Goal: Browse casually: Explore the website without a specific task or goal

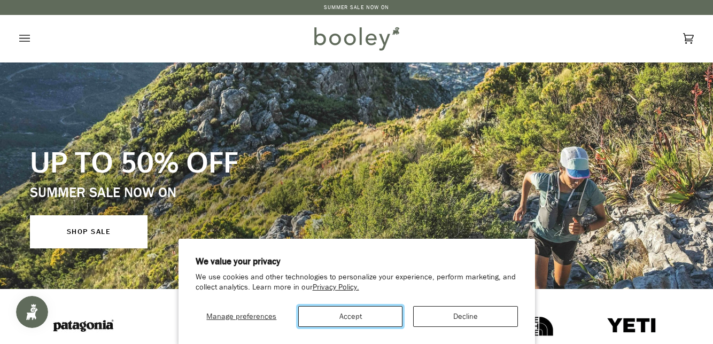
click at [369, 315] on button "Accept" at bounding box center [350, 316] width 104 height 21
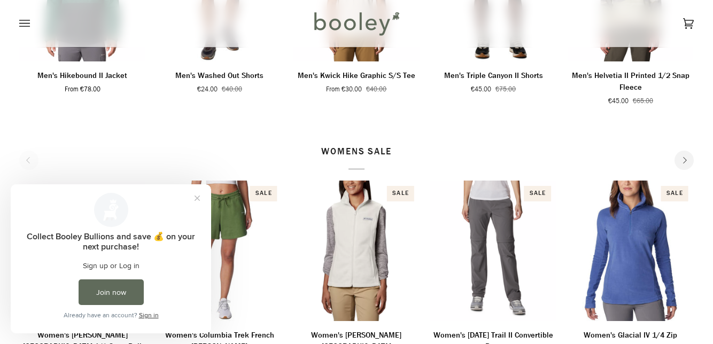
scroll to position [497, 0]
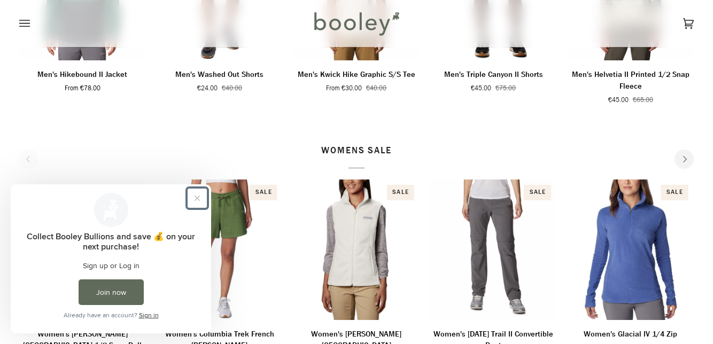
click at [192, 205] on button "Close prompt" at bounding box center [197, 198] width 19 height 19
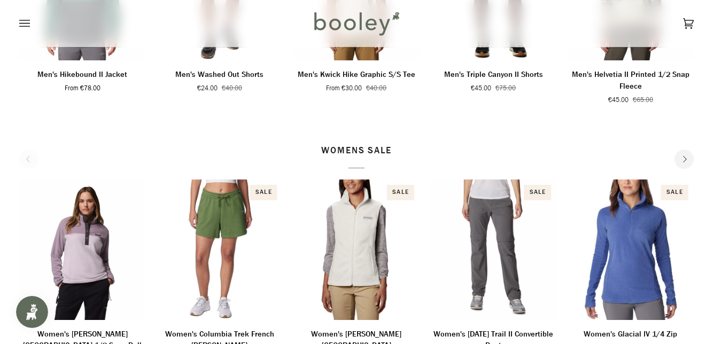
click at [375, 149] on p "WOMENS SALE" at bounding box center [356, 156] width 71 height 25
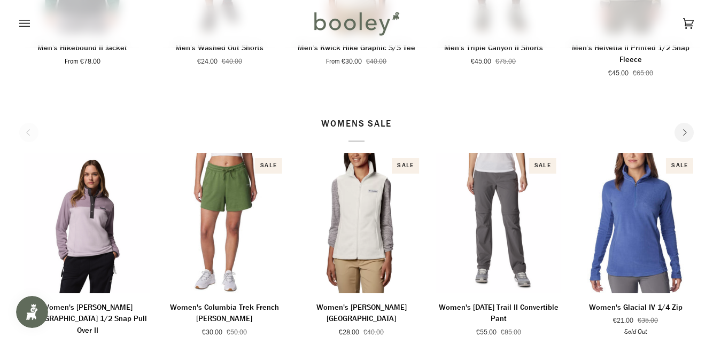
scroll to position [537, 0]
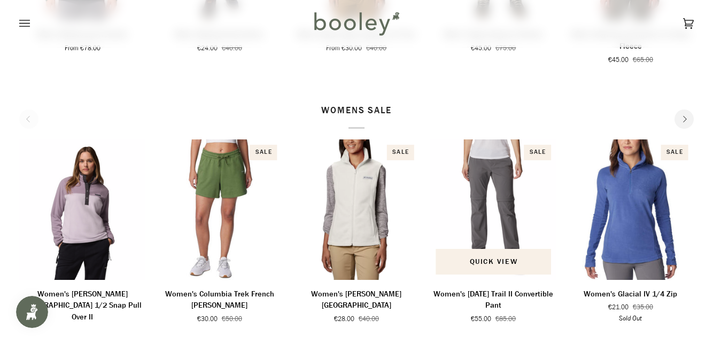
click at [511, 264] on span "Quick view" at bounding box center [494, 261] width 48 height 11
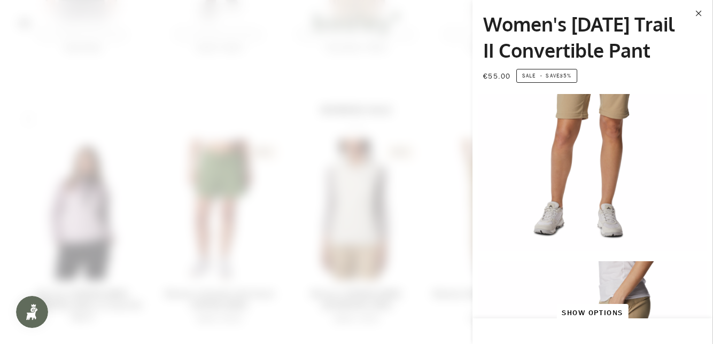
scroll to position [586, 0]
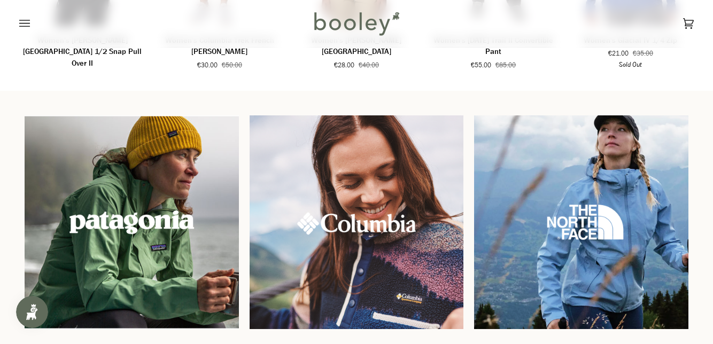
scroll to position [799, 0]
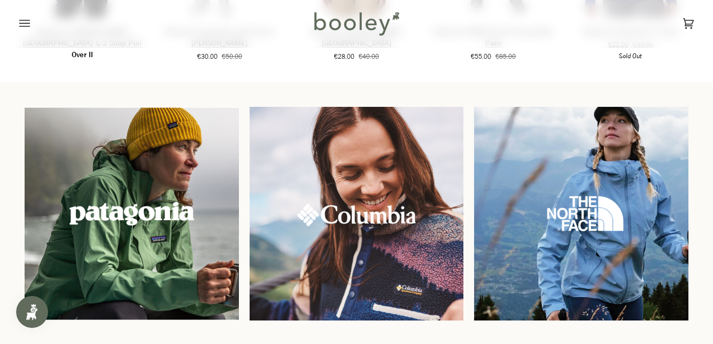
click at [168, 222] on img at bounding box center [132, 214] width 214 height 214
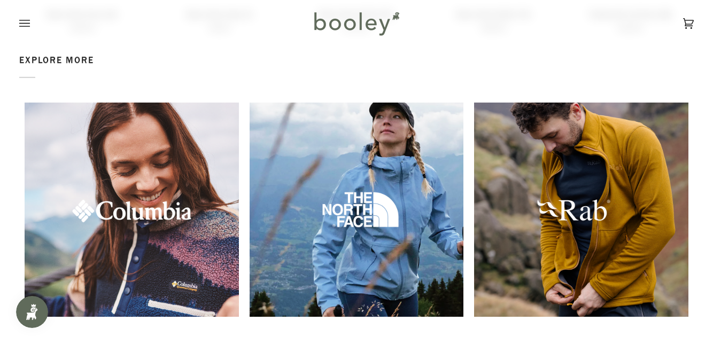
scroll to position [1261, 0]
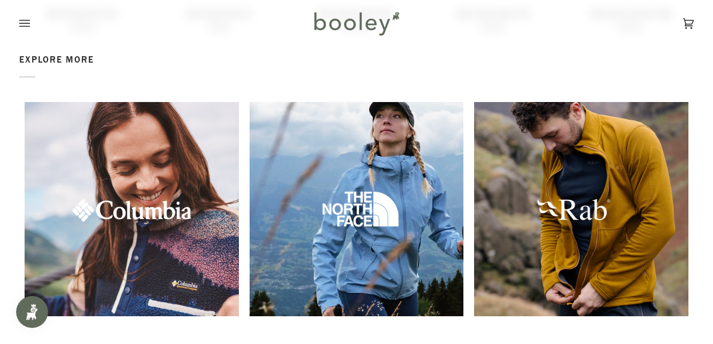
click at [147, 214] on img at bounding box center [132, 209] width 214 height 214
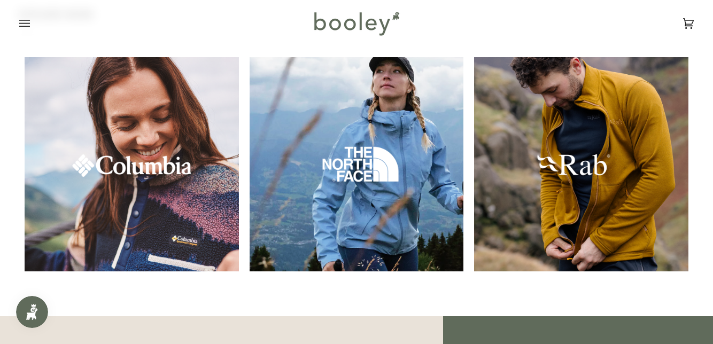
click at [377, 160] on img at bounding box center [357, 164] width 214 height 214
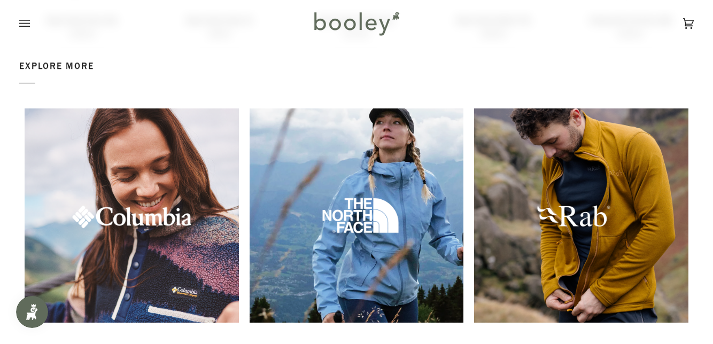
scroll to position [1255, 0]
click at [593, 213] on img at bounding box center [581, 215] width 214 height 214
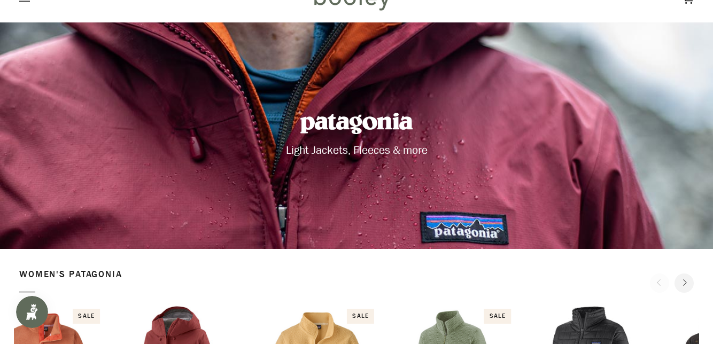
scroll to position [0, 0]
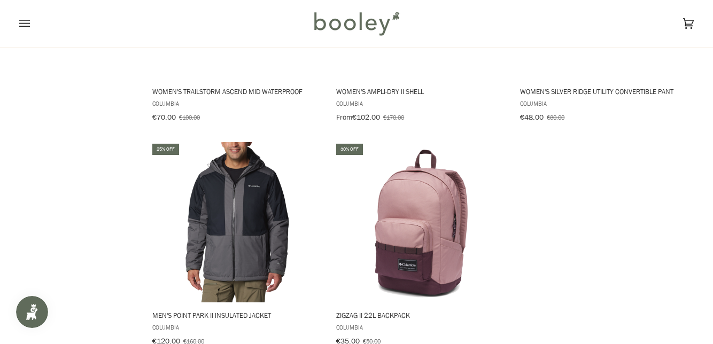
scroll to position [1413, 0]
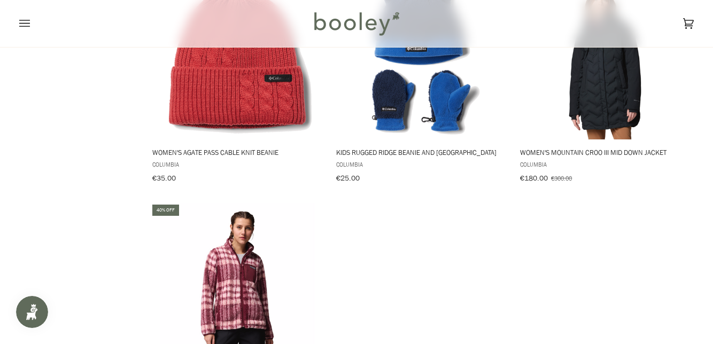
scroll to position [2937, 0]
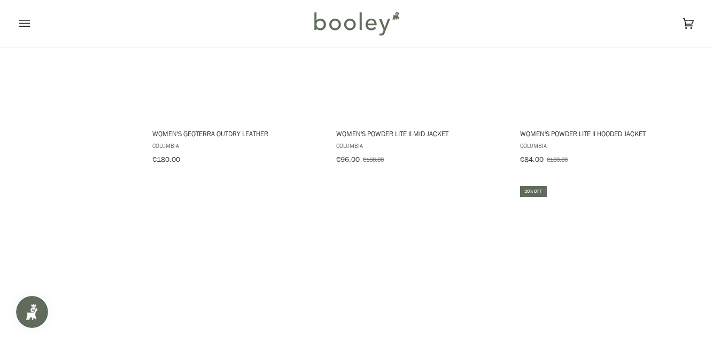
scroll to position [1413, 0]
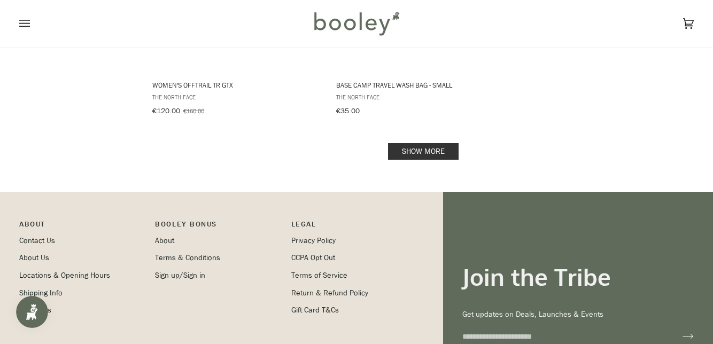
scroll to position [1623, 0]
click at [426, 143] on link "Show more" at bounding box center [423, 151] width 71 height 17
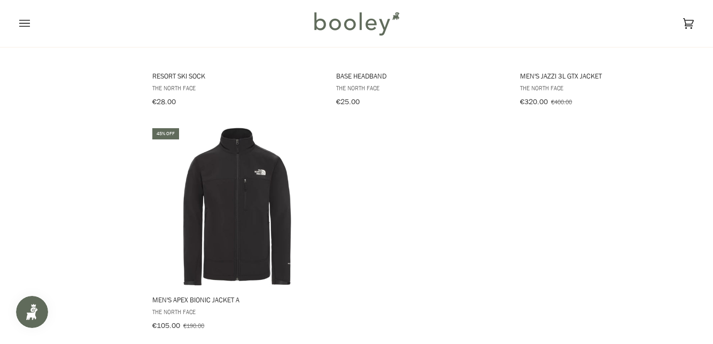
scroll to position [2303, 0]
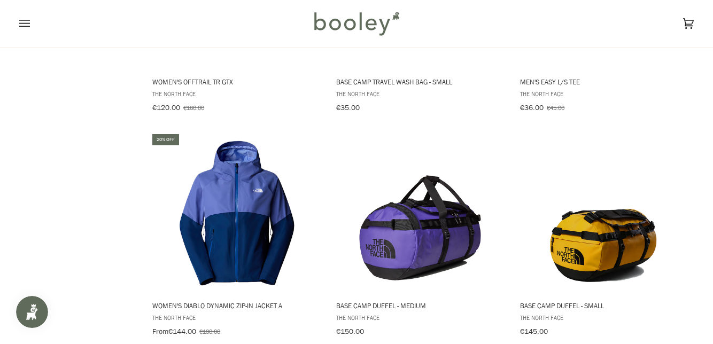
scroll to position [1623, 0]
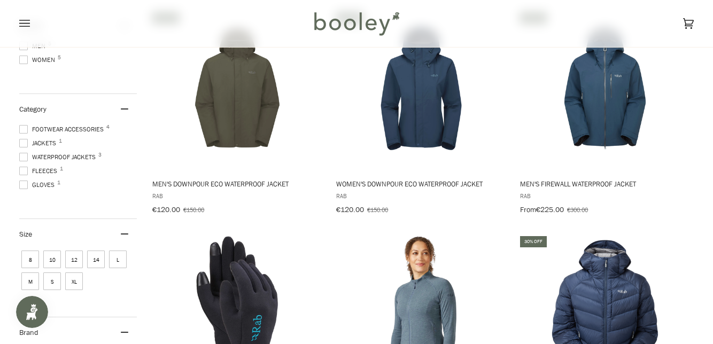
scroll to position [181, 0]
click at [81, 126] on span "Footwear Accessories 4" at bounding box center [63, 129] width 88 height 10
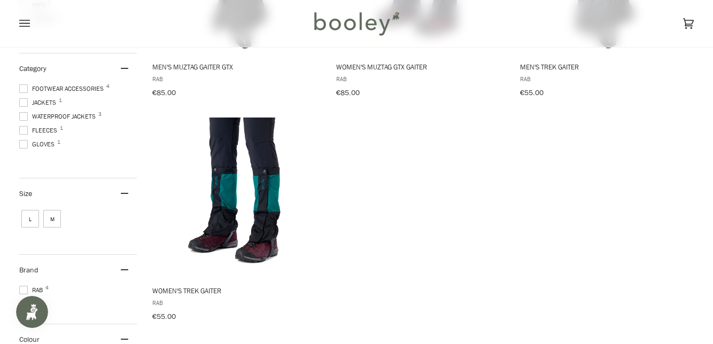
scroll to position [298, 0]
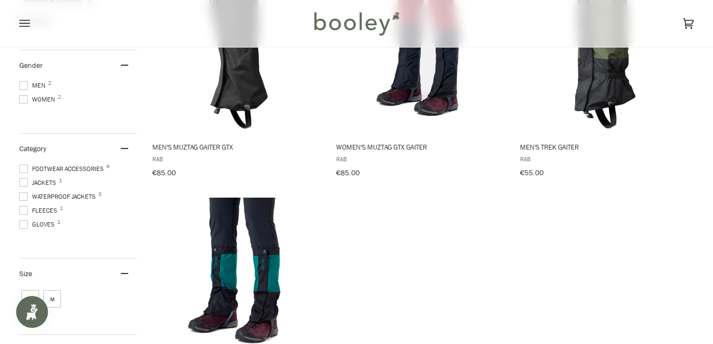
scroll to position [173, 0]
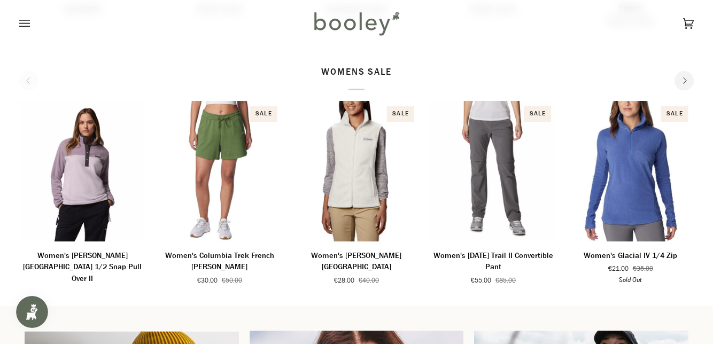
scroll to position [574, 0]
